Goal: Information Seeking & Learning: Learn about a topic

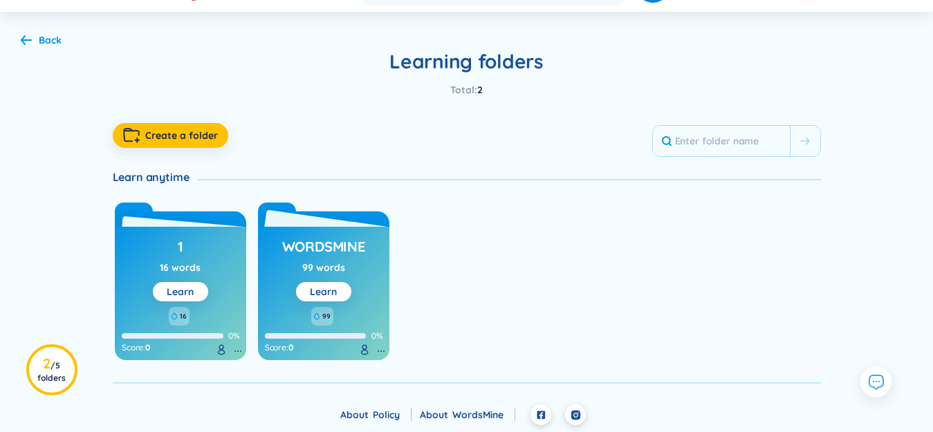
scroll to position [69, 0]
click at [339, 288] on button "Learn" at bounding box center [323, 291] width 55 height 19
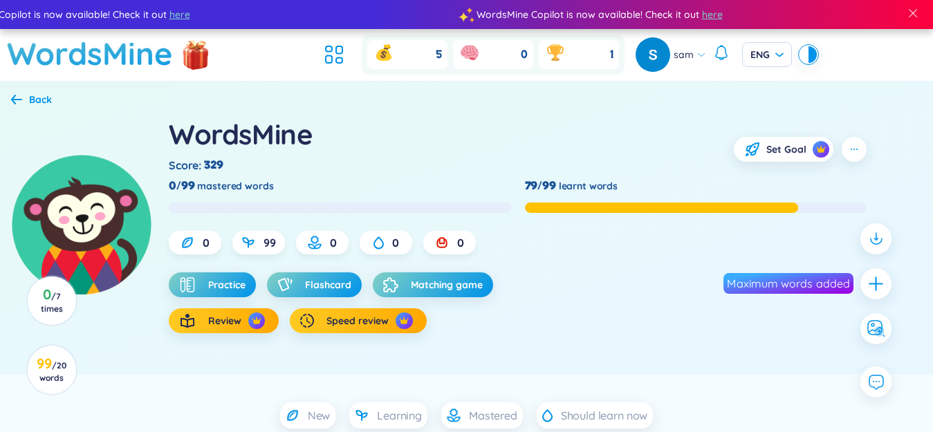
scroll to position [69, 0]
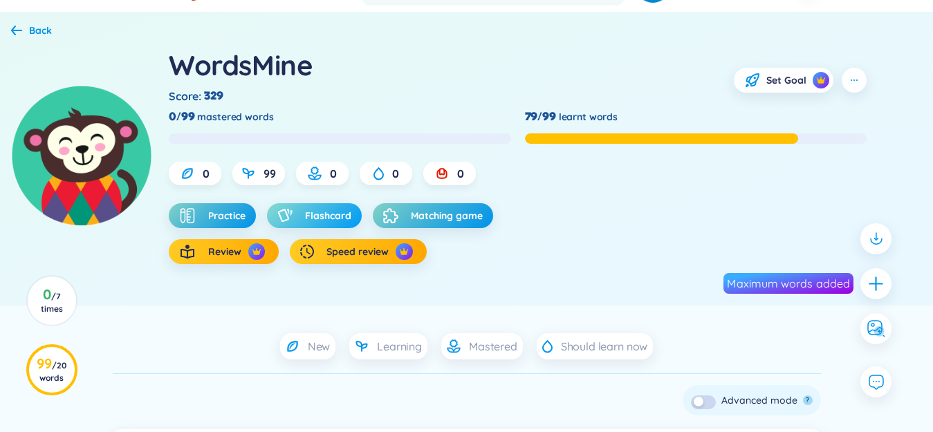
click at [346, 219] on span "Flashcard" at bounding box center [328, 216] width 46 height 14
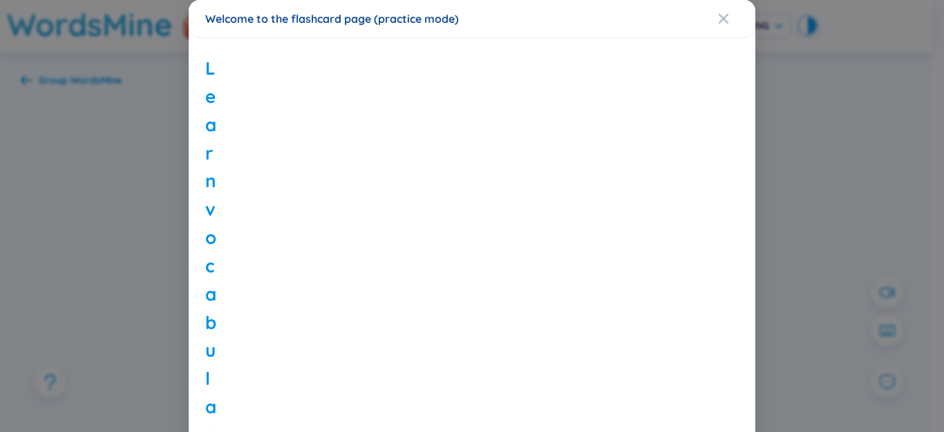
scroll to position [69, 0]
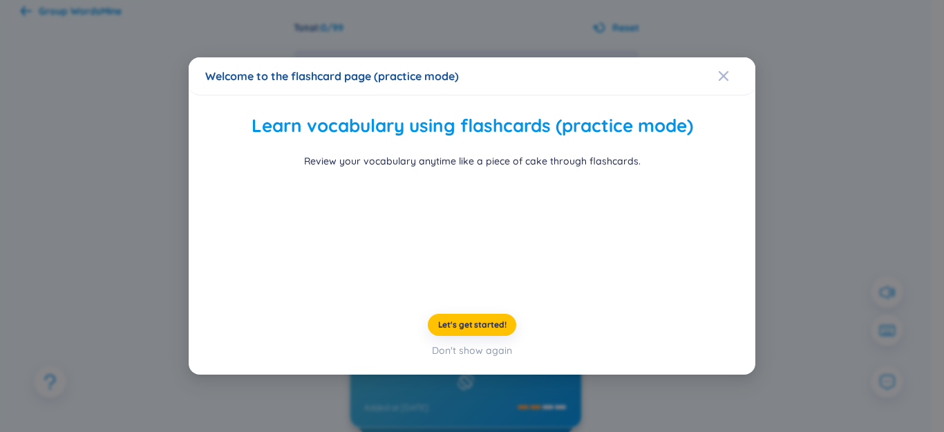
click at [788, 317] on div "Welcome to the flashcard page (practice mode) Learn vocabulary using flashcards…" at bounding box center [472, 216] width 944 height 432
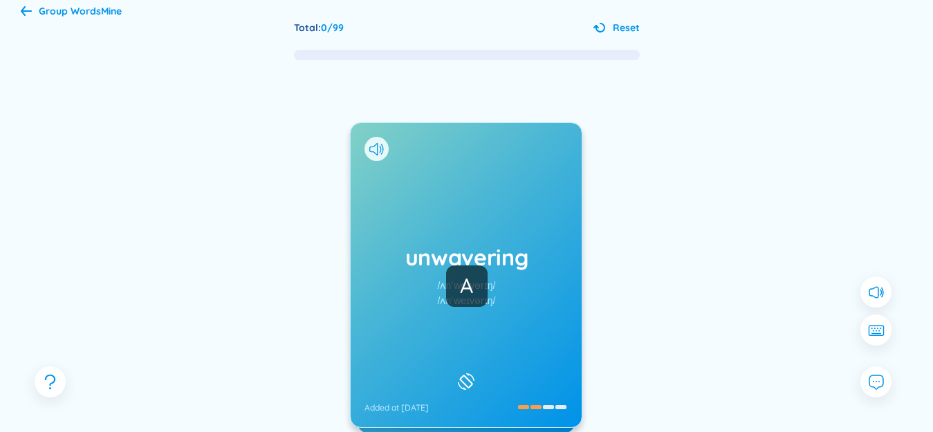
scroll to position [138, 0]
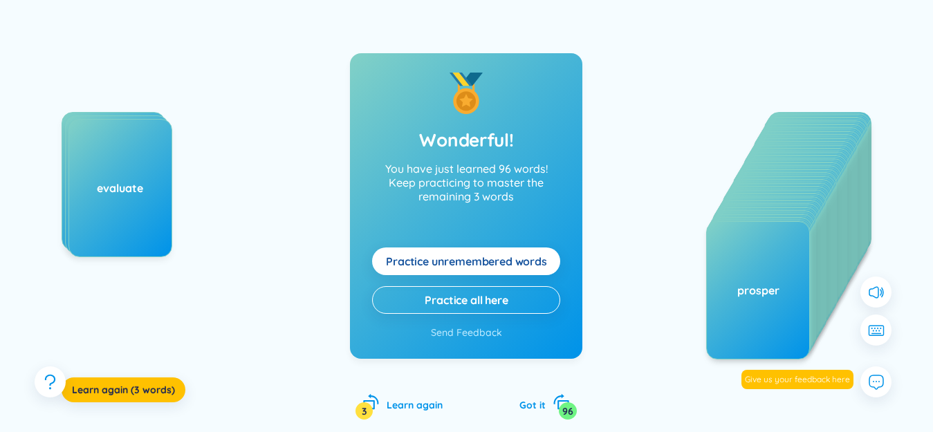
click at [541, 265] on span "Practice unremembered words" at bounding box center [466, 261] width 161 height 15
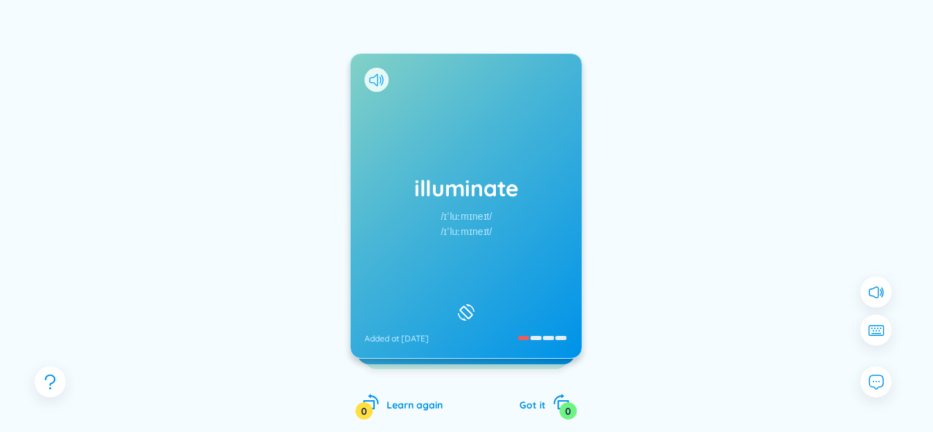
click at [374, 78] on icon at bounding box center [376, 80] width 15 height 12
click at [469, 188] on h1 "illuminate" at bounding box center [465, 188] width 203 height 30
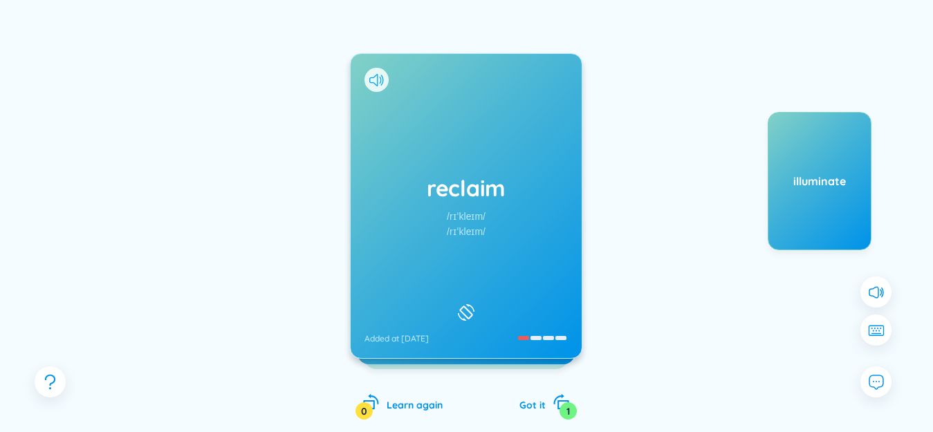
click at [377, 84] on icon at bounding box center [376, 80] width 15 height 12
click at [432, 148] on div "reclaim /rɪˈkleɪm/ /rɪˈkleɪm/ Added at [DATE]" at bounding box center [466, 206] width 231 height 304
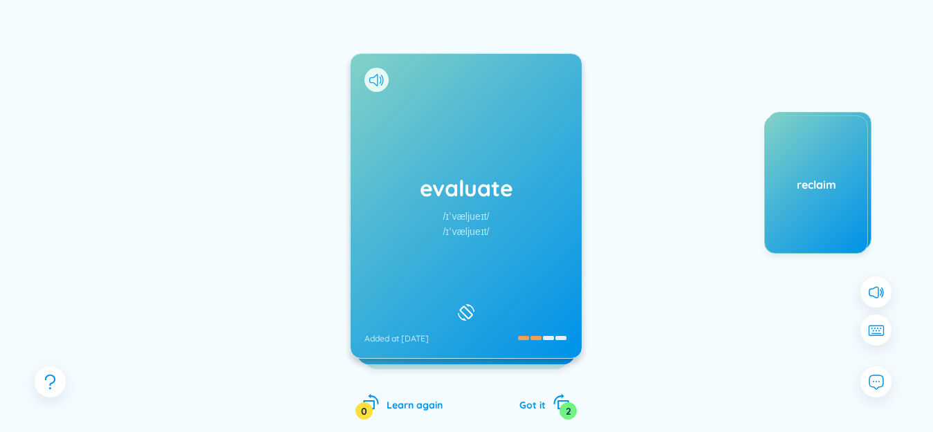
click at [376, 84] on icon at bounding box center [376, 80] width 15 height 12
click at [440, 142] on div "evaluate /ɪˈvæljueɪt/ /ɪˈvæljueɪt/ Added at [DATE]" at bounding box center [466, 206] width 231 height 304
